Goal: Use online tool/utility: Utilize a website feature to perform a specific function

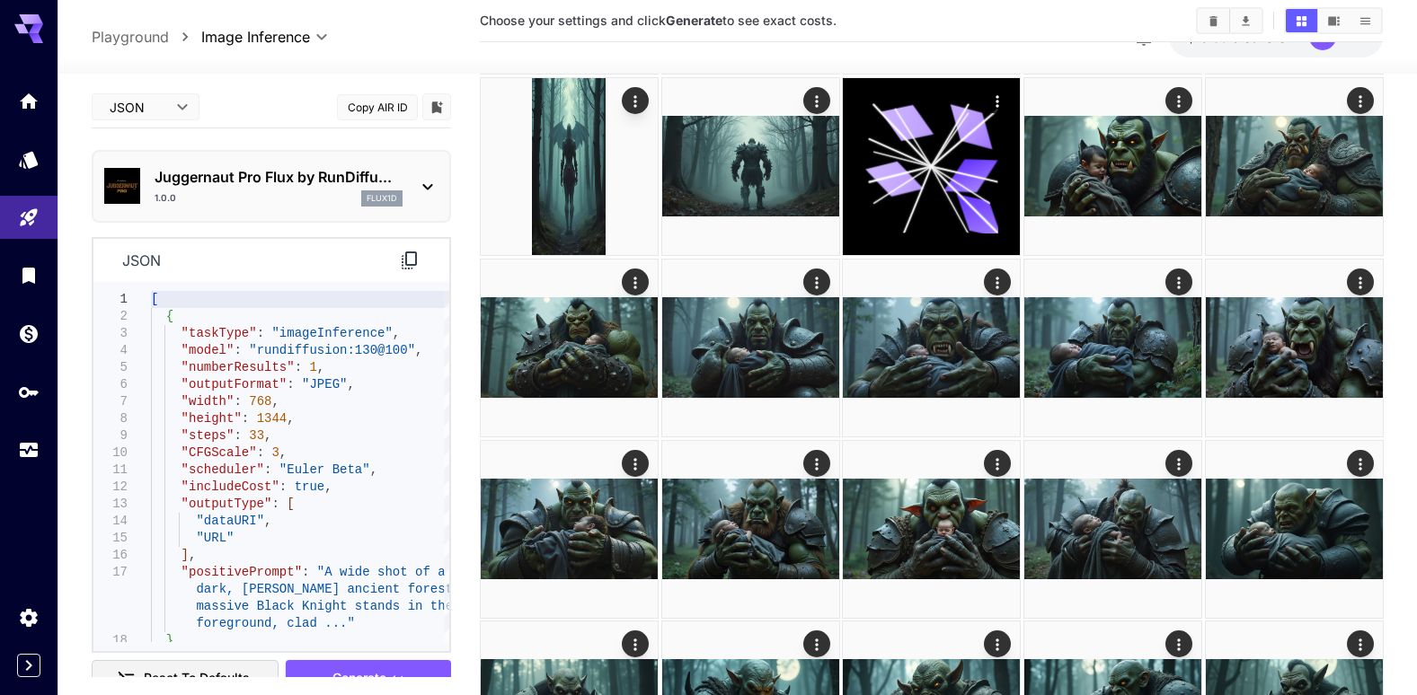
scroll to position [1880, 0]
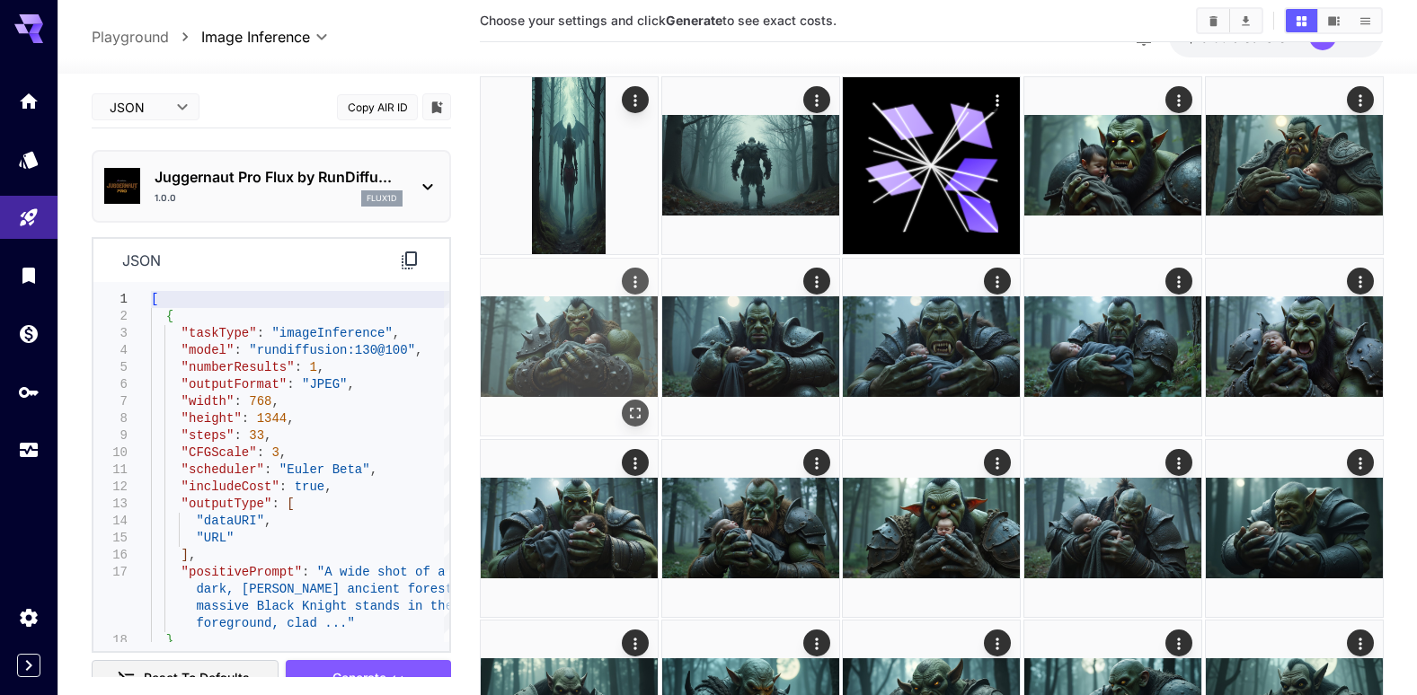
click at [587, 356] on img at bounding box center [569, 347] width 177 height 177
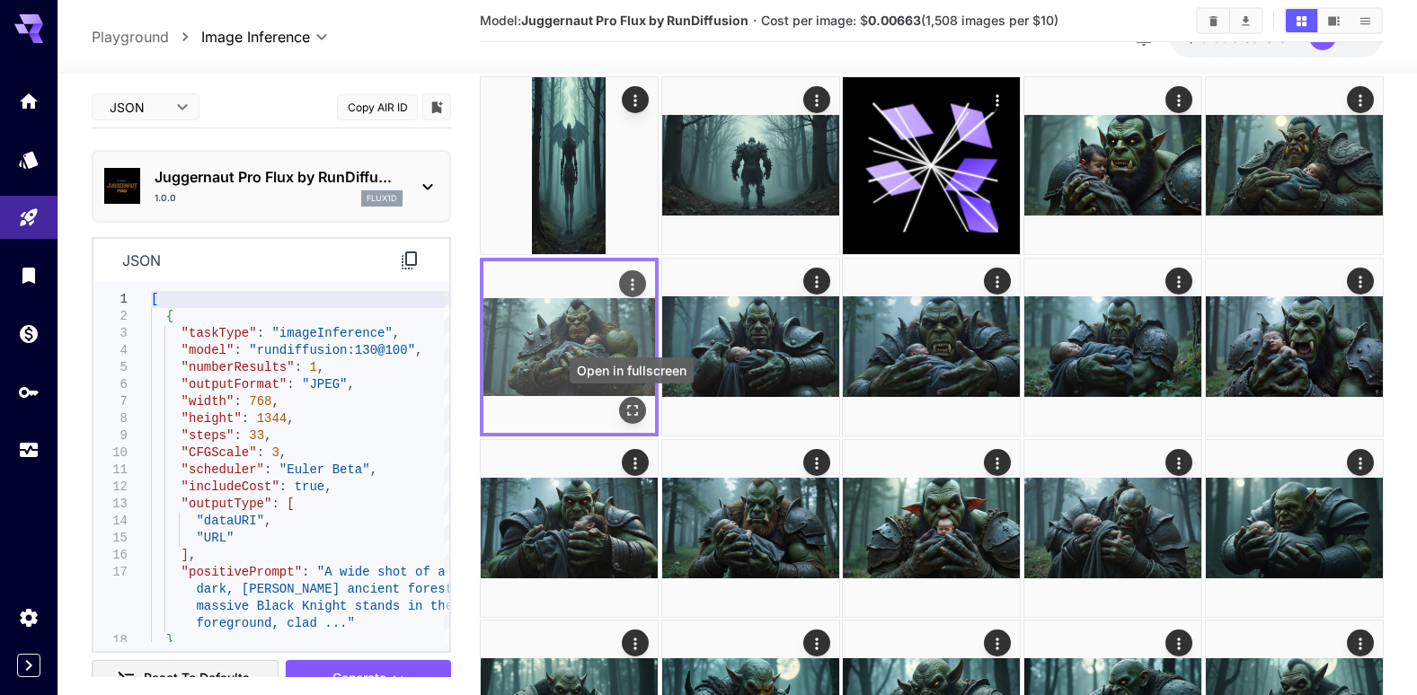
click at [633, 412] on icon "Open in fullscreen" at bounding box center [632, 410] width 18 height 18
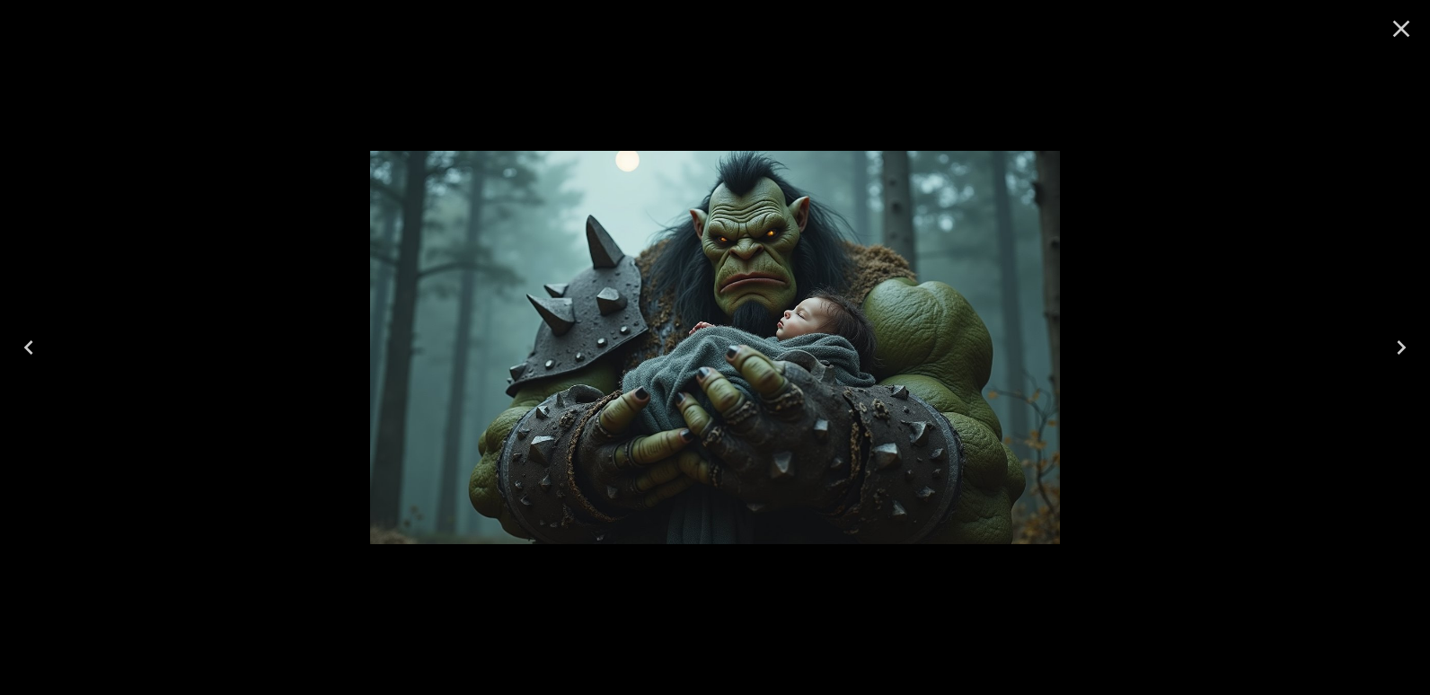
click at [1399, 34] on icon "Close" at bounding box center [1401, 28] width 29 height 29
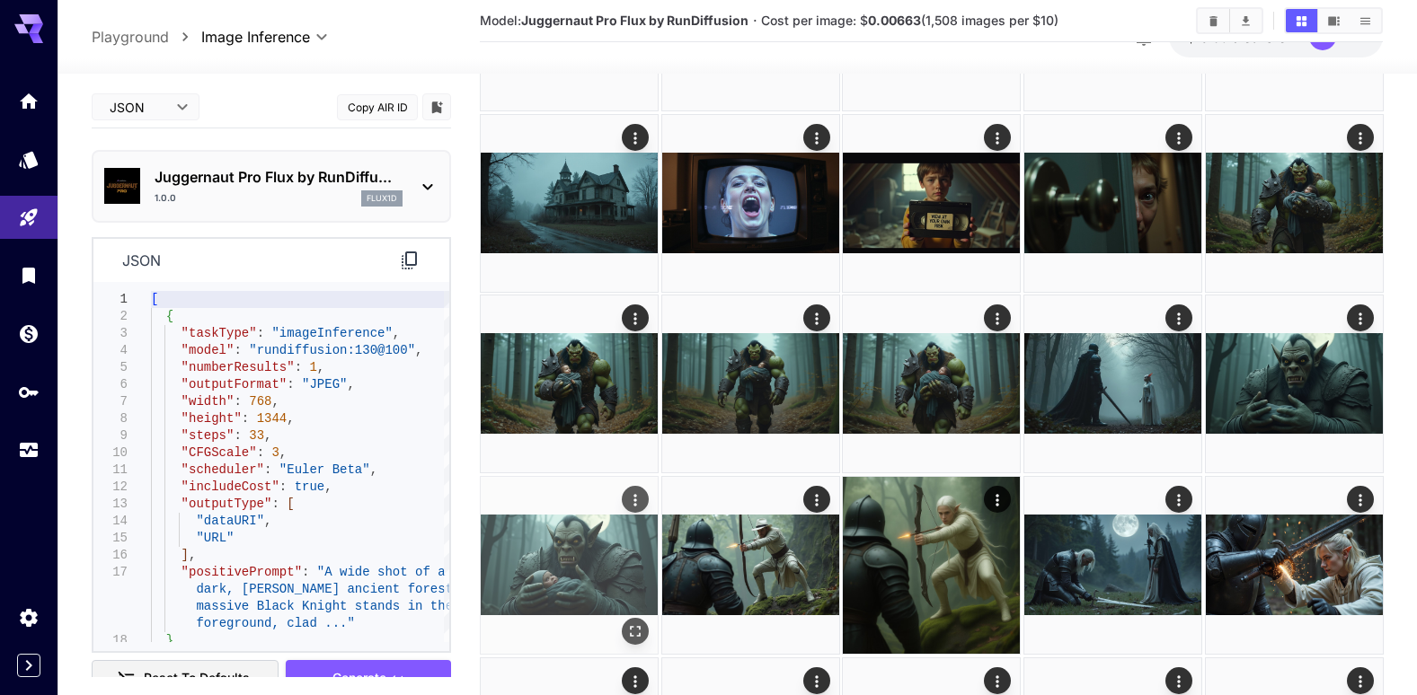
scroll to position [224, 0]
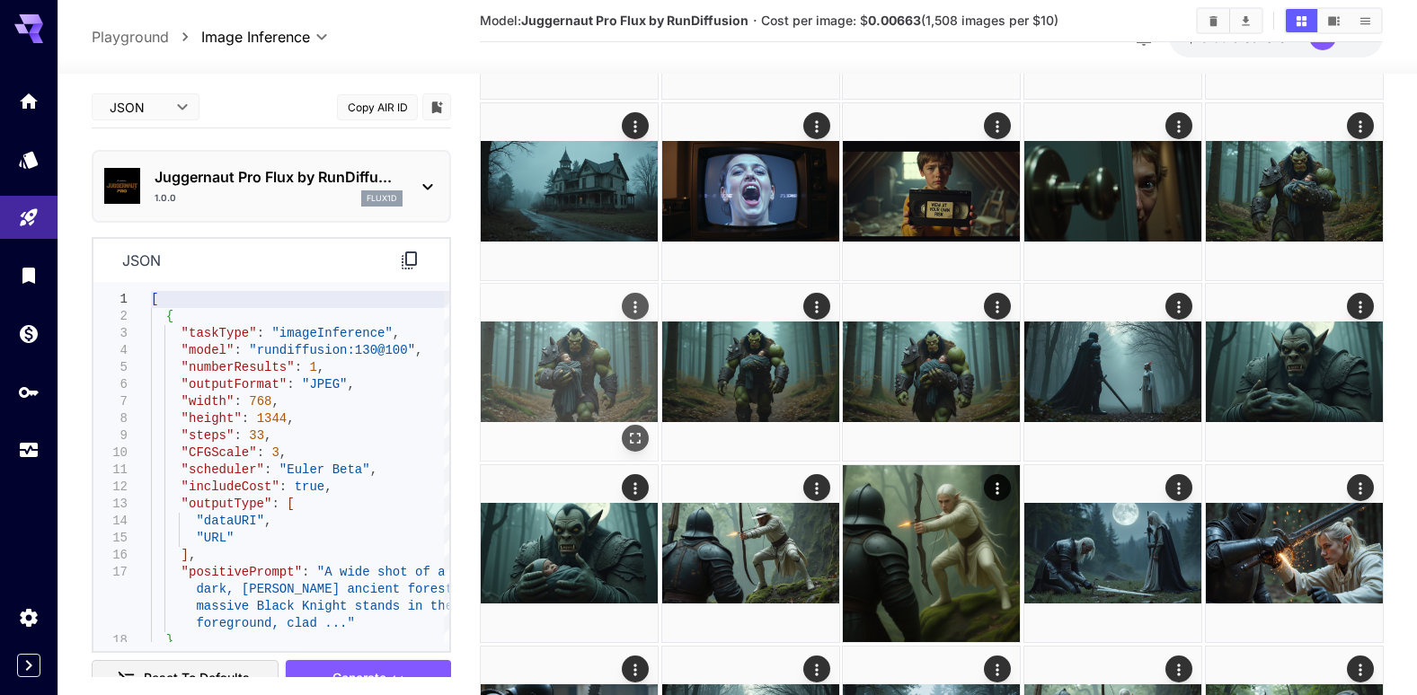
click at [632, 445] on icon "Open in fullscreen" at bounding box center [634, 438] width 18 height 18
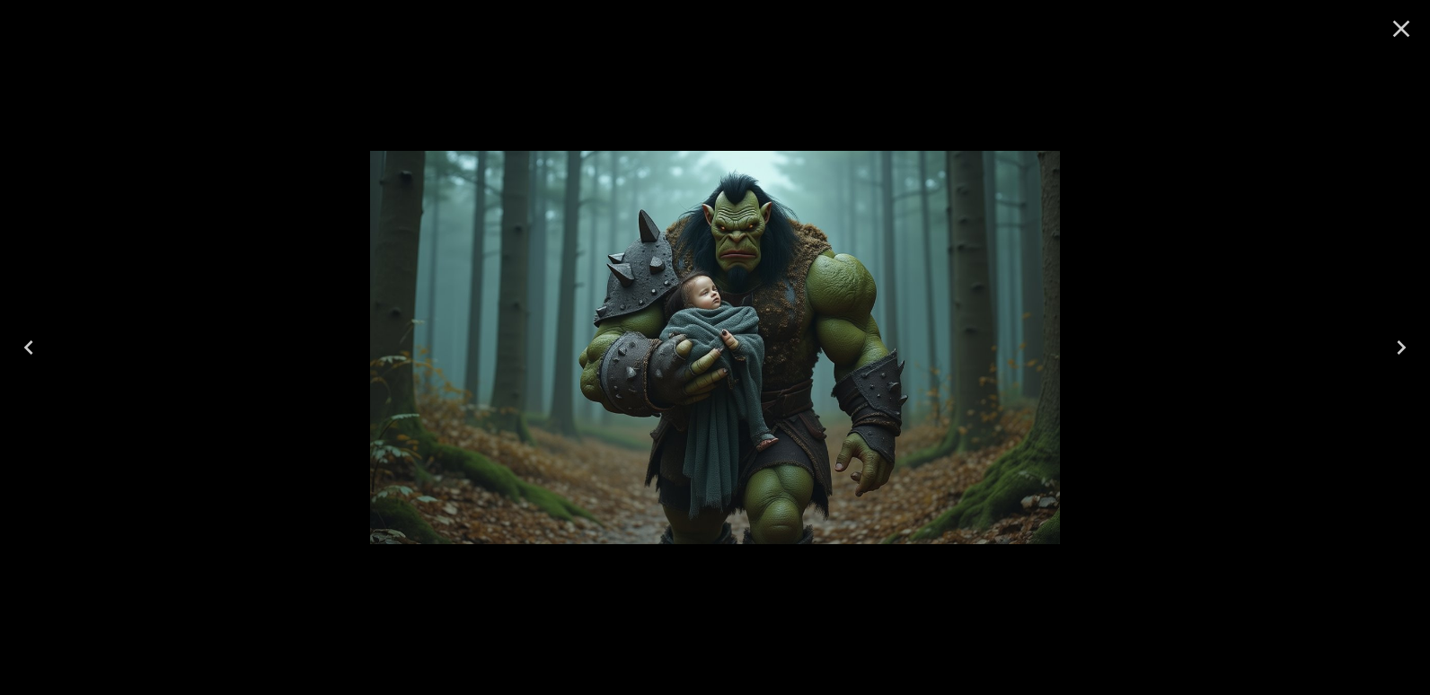
click at [1393, 21] on icon "Close" at bounding box center [1401, 28] width 29 height 29
